Goal: Information Seeking & Learning: Learn about a topic

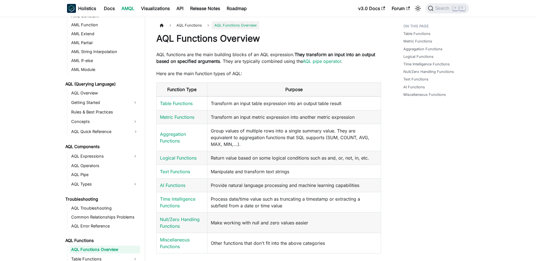
scroll to position [226, 0]
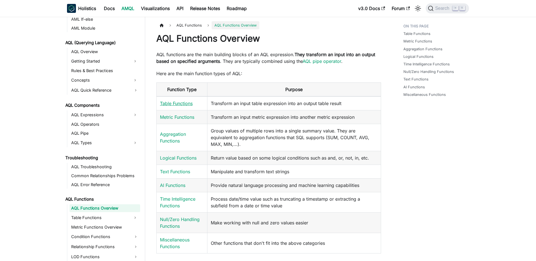
click at [176, 102] on link "Table Functions" at bounding box center [176, 104] width 33 height 6
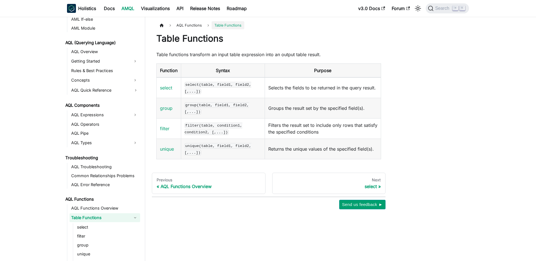
scroll to position [236, 0]
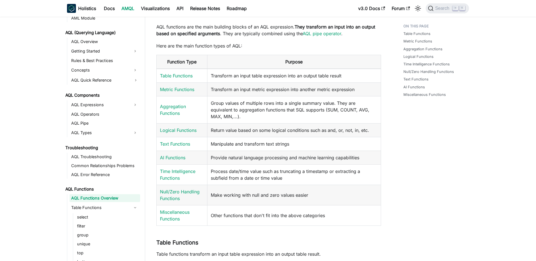
scroll to position [30, 0]
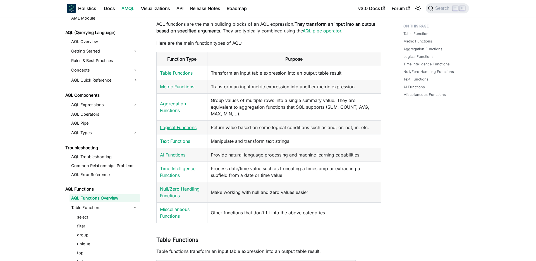
click at [178, 126] on link "Logical Functions" at bounding box center [178, 128] width 37 height 6
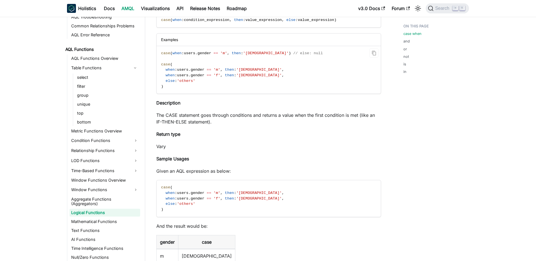
scroll to position [196, 0]
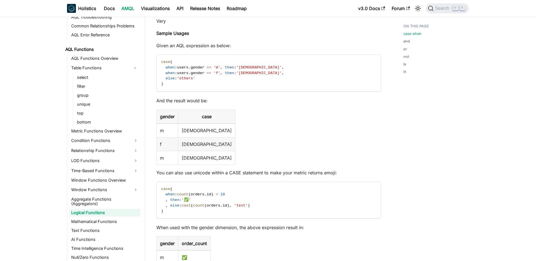
scroll to position [30, 0]
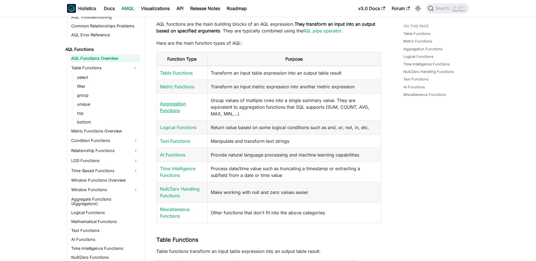
click at [175, 108] on link "Aggregation Functions" at bounding box center [173, 107] width 26 height 12
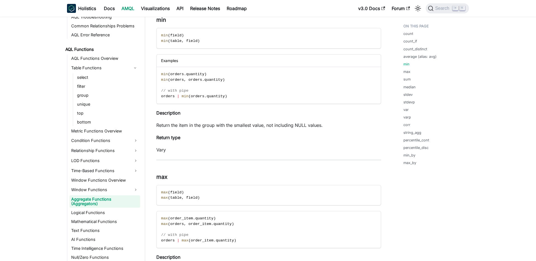
scroll to position [805, 0]
